Goal: Check status: Check status

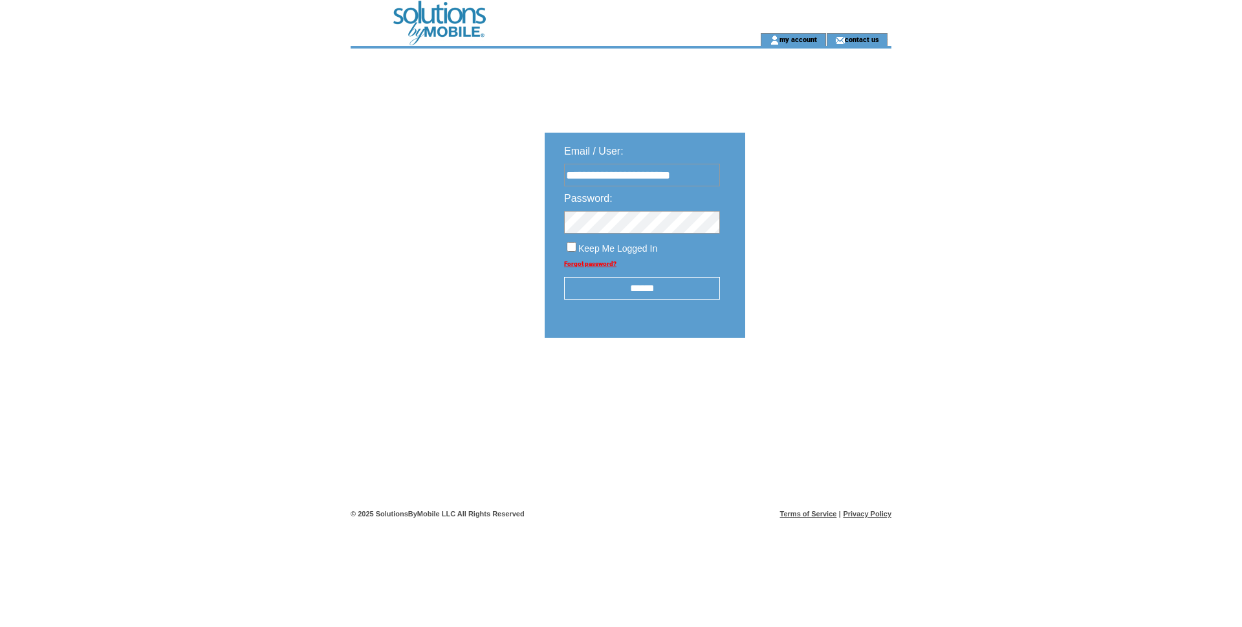
click at [651, 299] on input "******" at bounding box center [642, 288] width 156 height 23
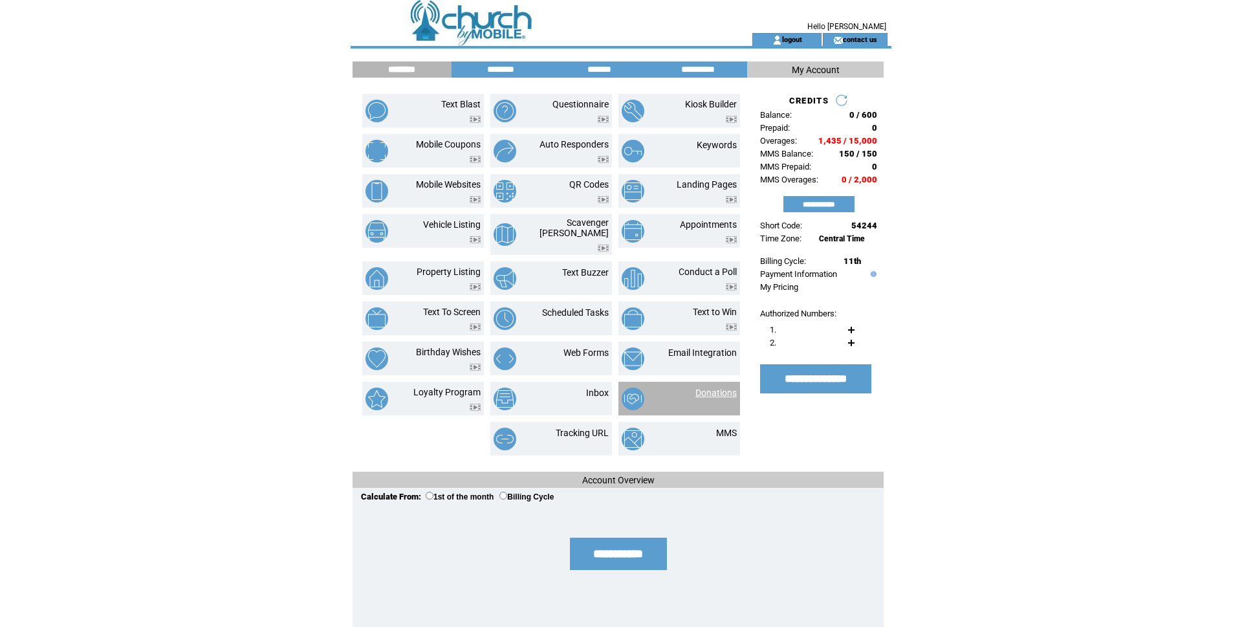
click at [696, 398] on link "Donations" at bounding box center [715, 392] width 41 height 10
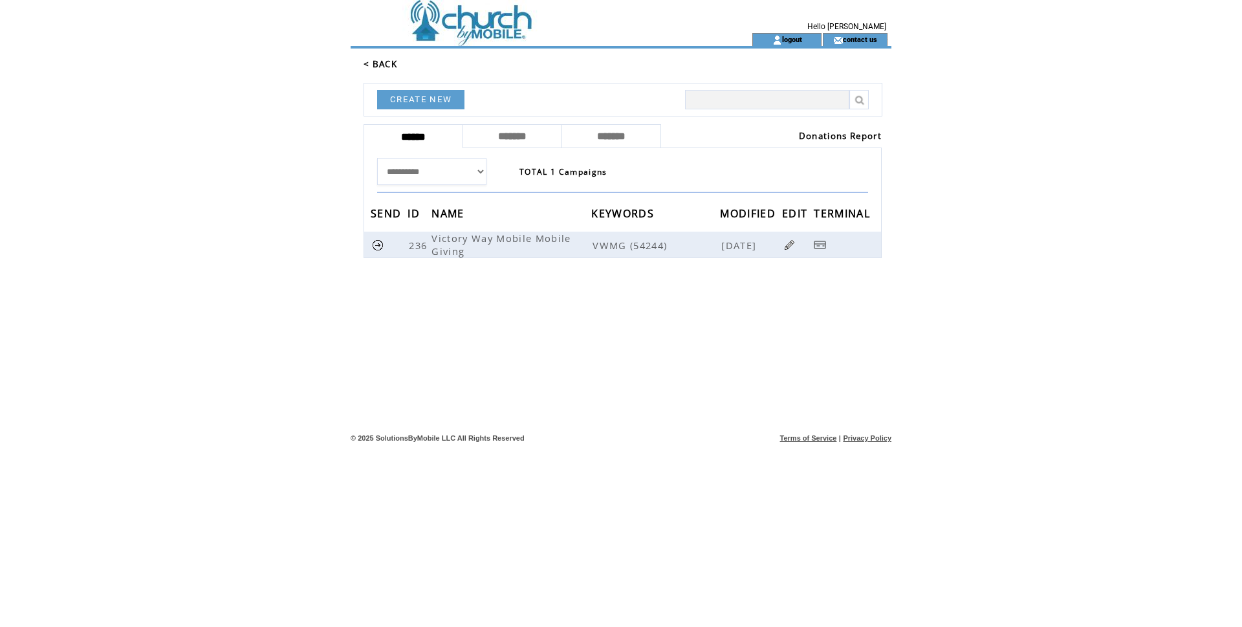
click at [808, 142] on link "Donations Report" at bounding box center [840, 136] width 83 height 12
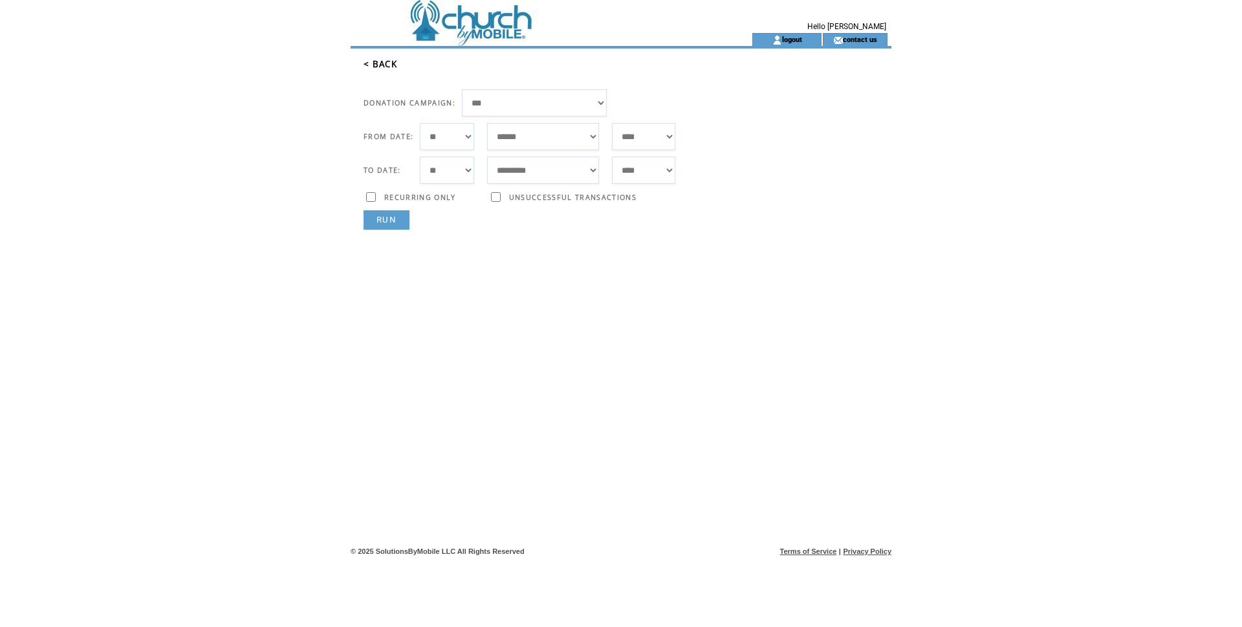
select select "**"
select select "*"
select select "***"
click at [400, 230] on link "RUN" at bounding box center [386, 219] width 46 height 19
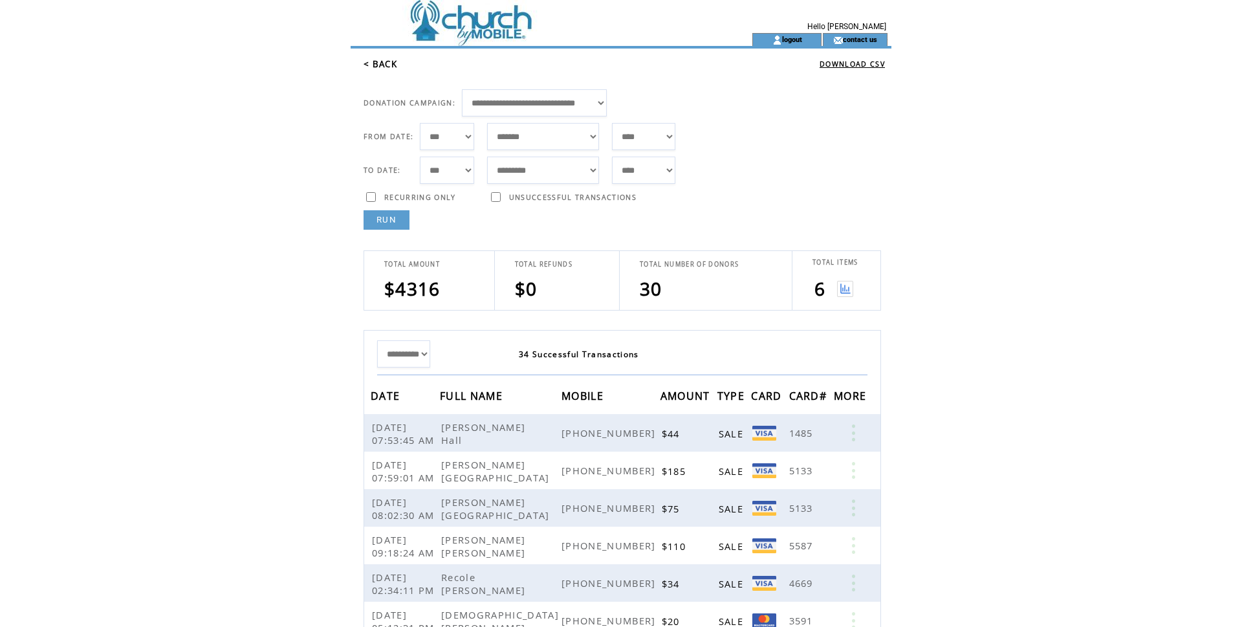
click at [847, 297] on img at bounding box center [845, 289] width 16 height 16
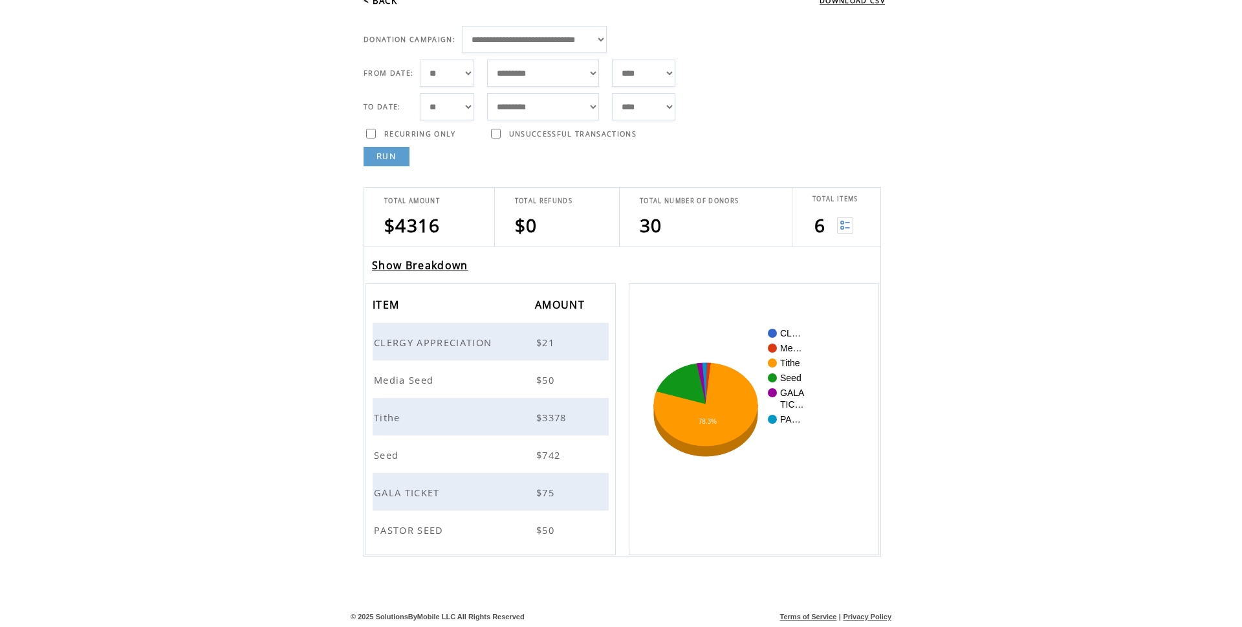
scroll to position [186, 0]
click at [495, 336] on span "CLERGY APPRECIATION" at bounding box center [434, 342] width 121 height 13
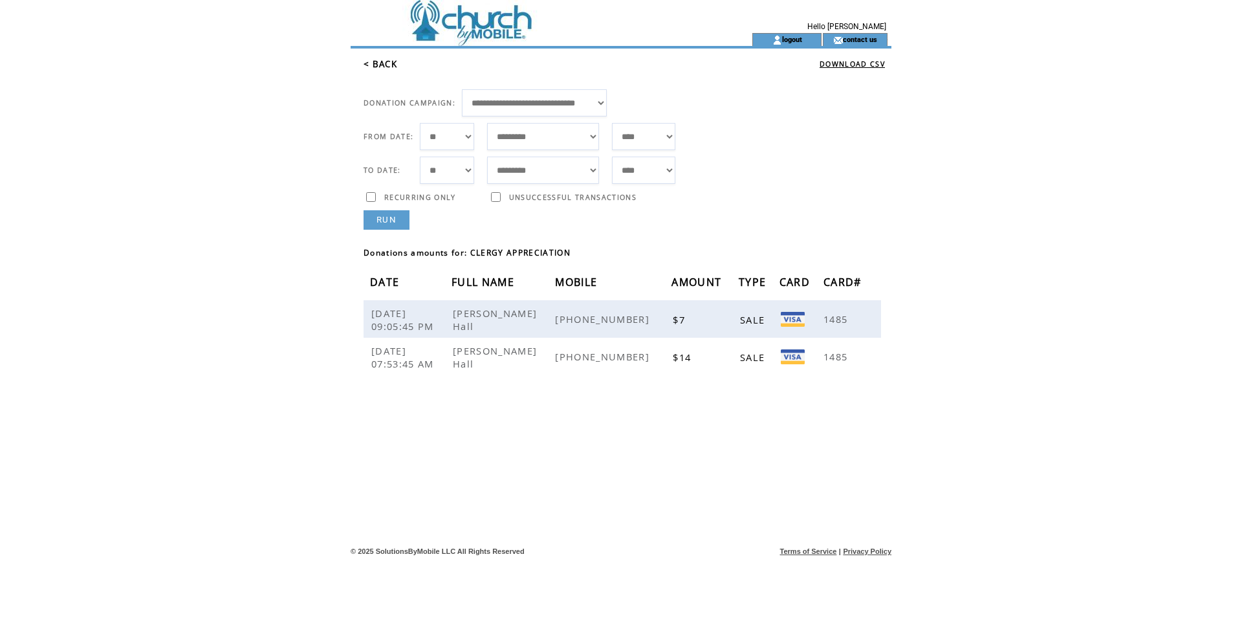
click at [388, 70] on link "< BACK" at bounding box center [380, 64] width 34 height 12
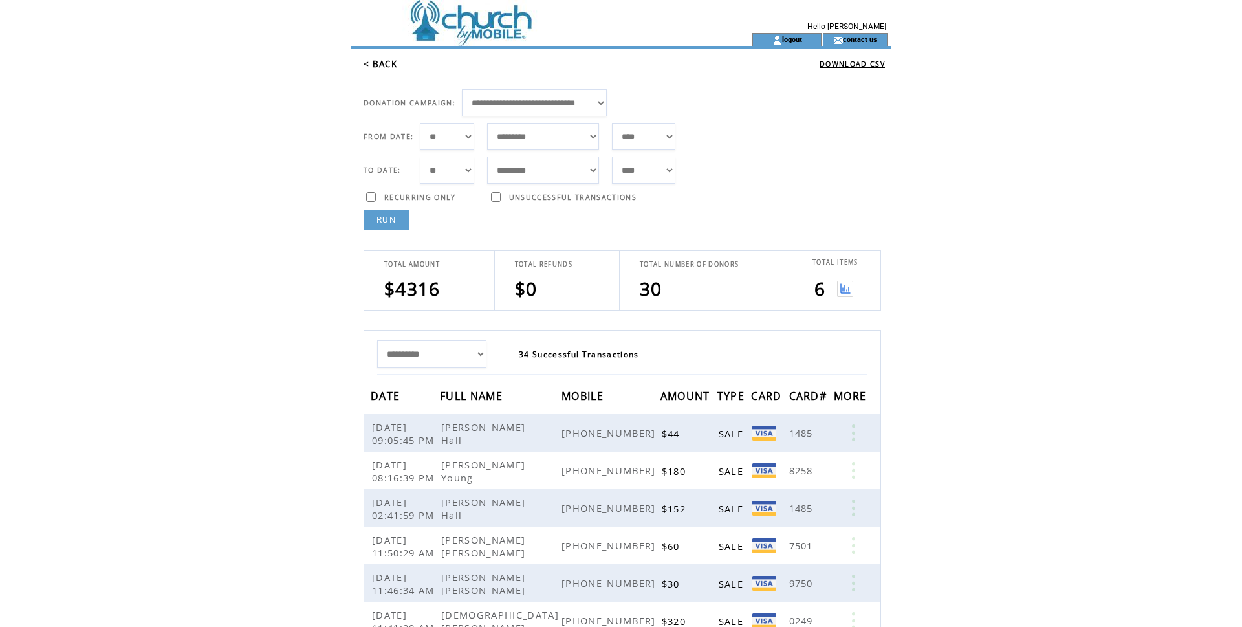
click at [841, 297] on img at bounding box center [845, 289] width 16 height 16
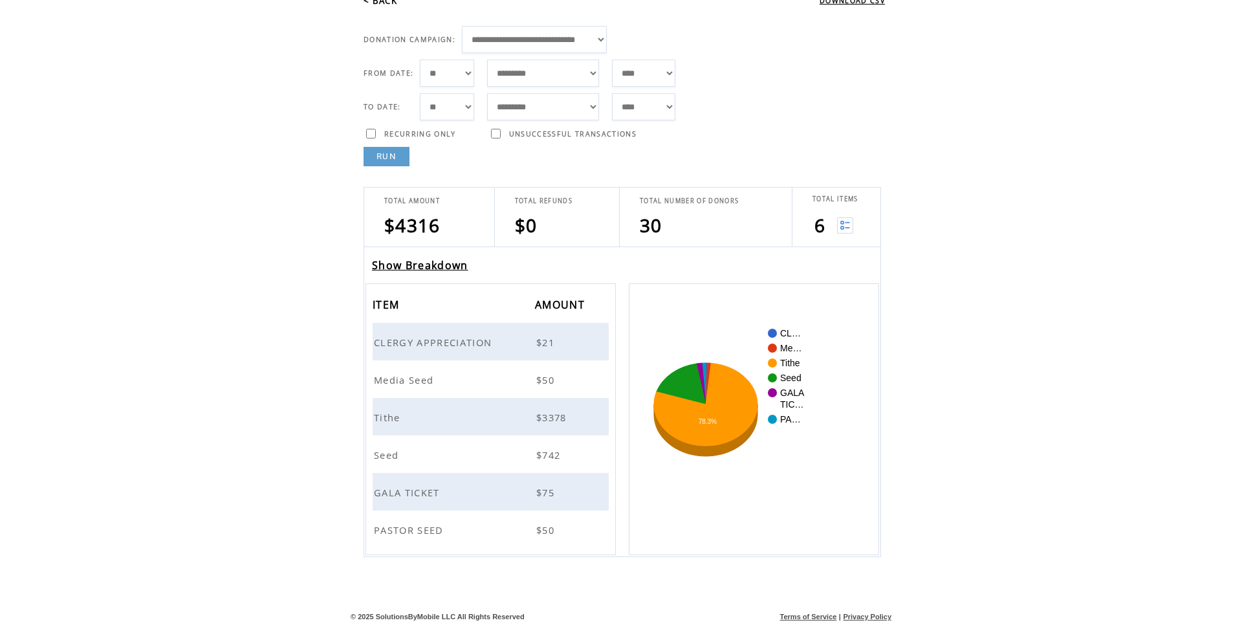
scroll to position [186, 0]
click at [396, 411] on span "Tithe" at bounding box center [389, 417] width 30 height 13
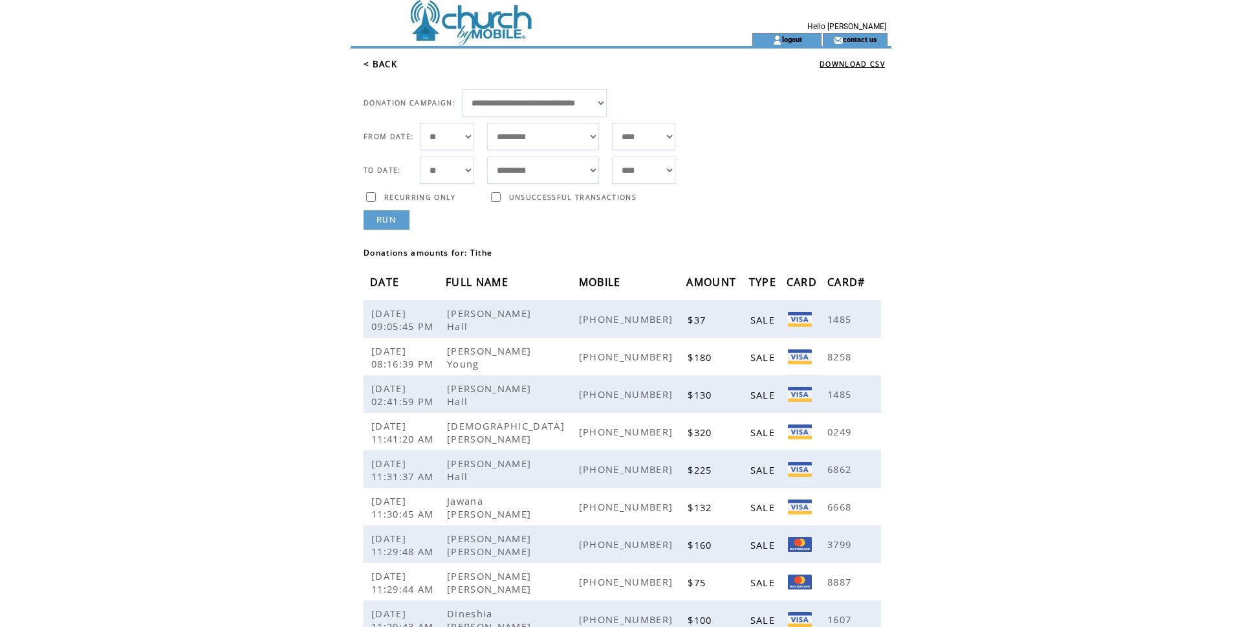
click at [387, 70] on link "< BACK" at bounding box center [380, 64] width 34 height 12
click at [384, 70] on link "< BACK" at bounding box center [380, 64] width 34 height 12
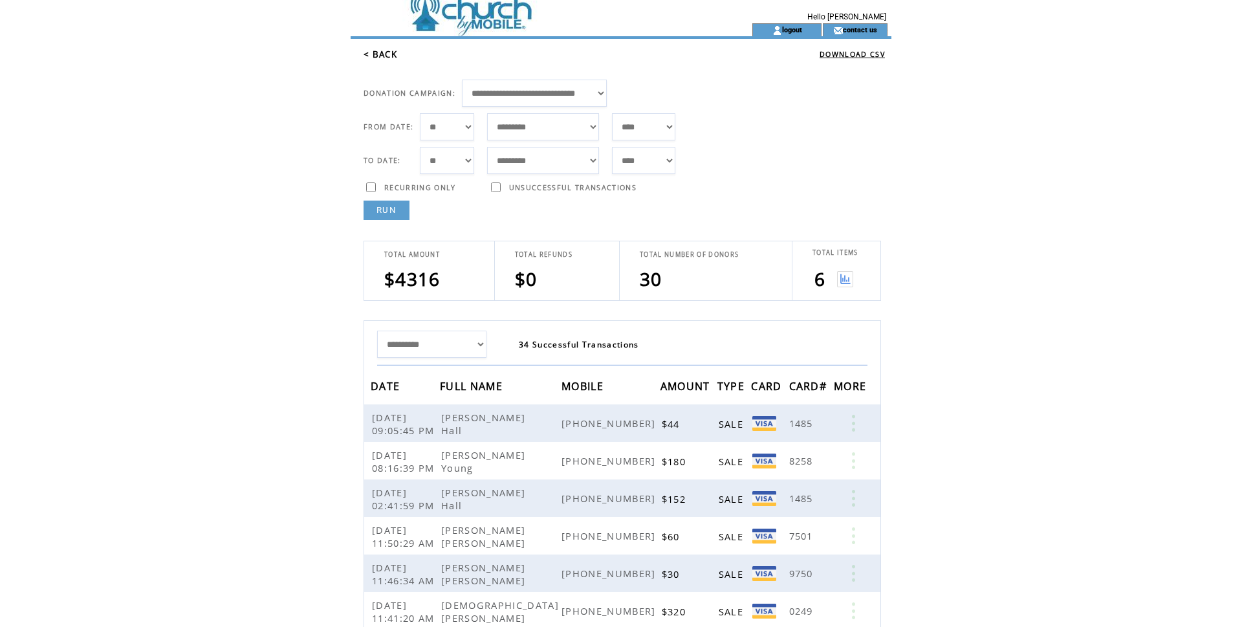
scroll to position [9, 0]
click at [848, 288] on img at bounding box center [845, 280] width 16 height 16
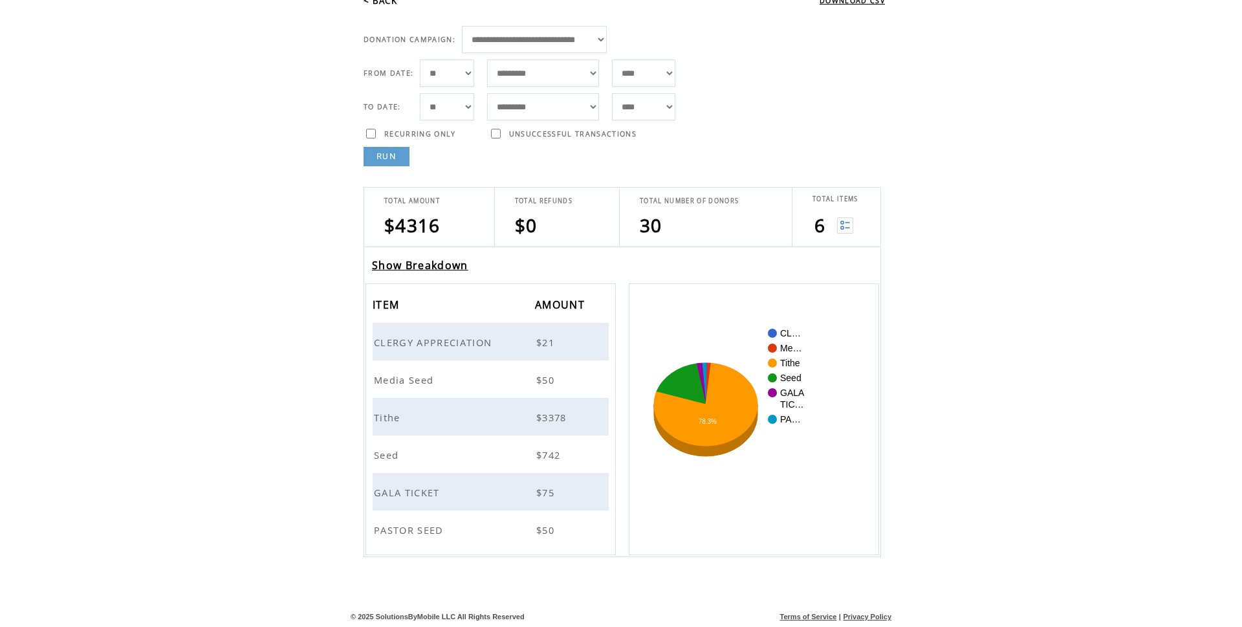
scroll to position [179, 0]
